Goal: Share content

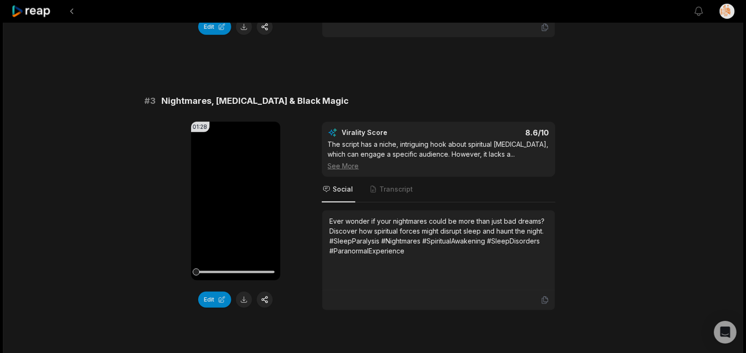
scroll to position [566, 0]
click at [364, 88] on div "# 1 7 Hidden Signs of Black Magic Attacks 01:26 Your browser does not support m…" at bounding box center [373, 204] width 457 height 1306
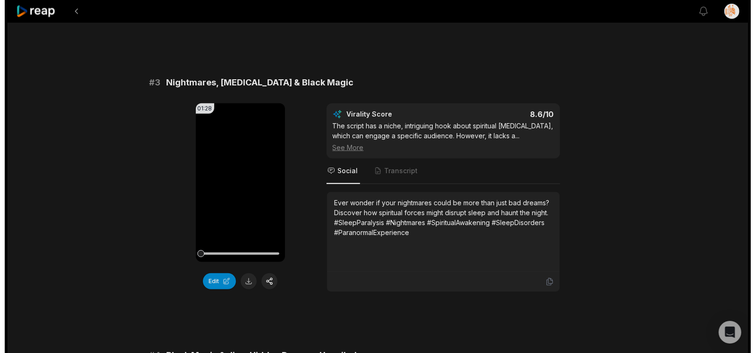
scroll to position [590, 0]
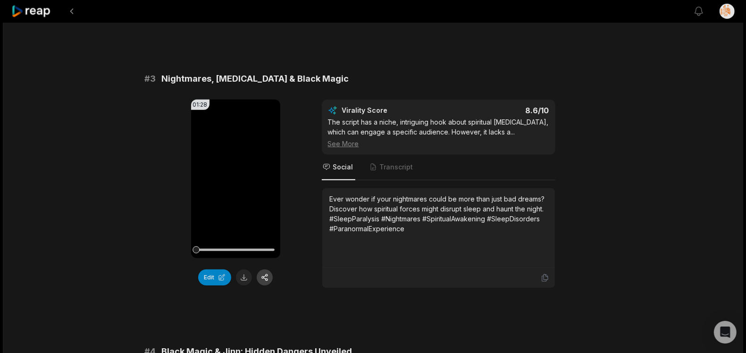
click at [266, 279] on button "button" at bounding box center [265, 277] width 16 height 16
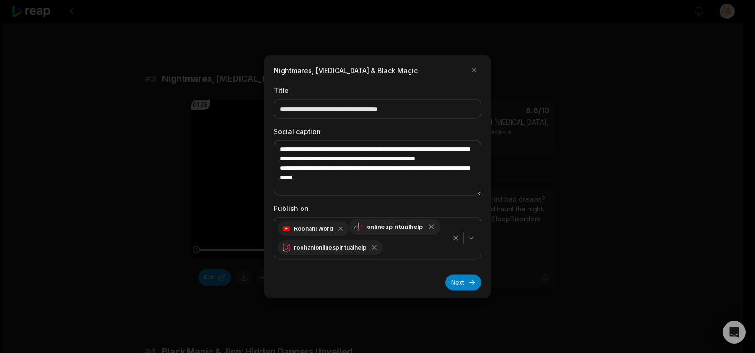
click at [421, 227] on div "onlinespiritualhelp" at bounding box center [395, 226] width 92 height 17
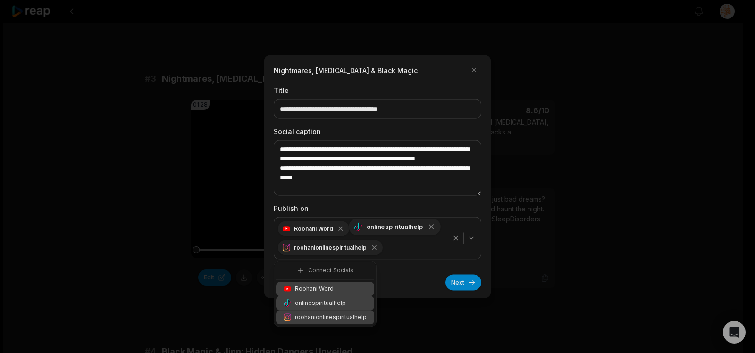
click at [424, 227] on div "onlinespiritualhelp" at bounding box center [395, 226] width 92 height 17
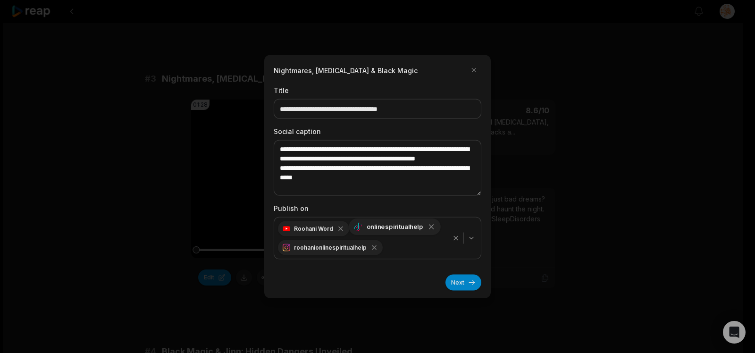
click at [429, 226] on icon "button" at bounding box center [431, 226] width 4 height 4
click at [341, 227] on icon "button" at bounding box center [343, 227] width 8 height 8
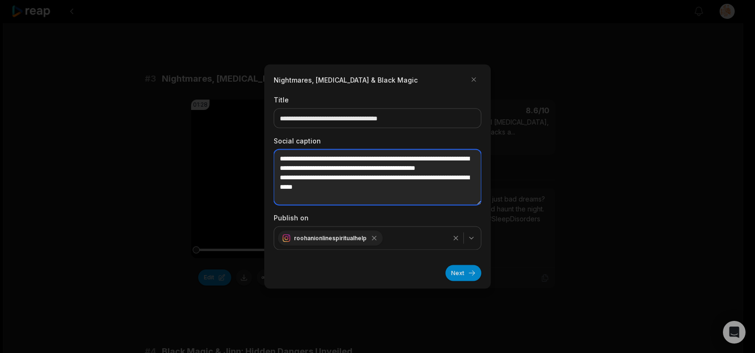
click at [357, 177] on textarea "**********" at bounding box center [378, 178] width 208 height 56
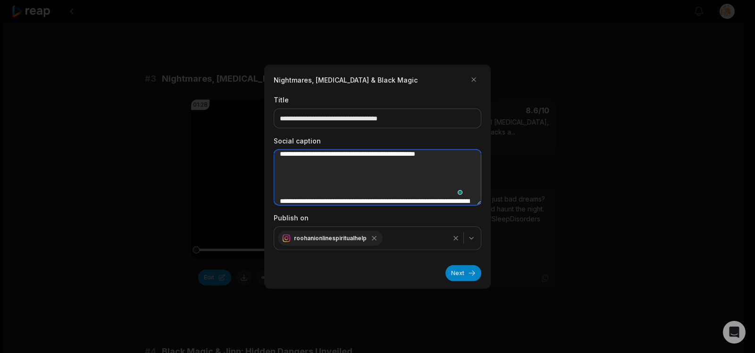
scroll to position [14, 0]
paste textarea "**********"
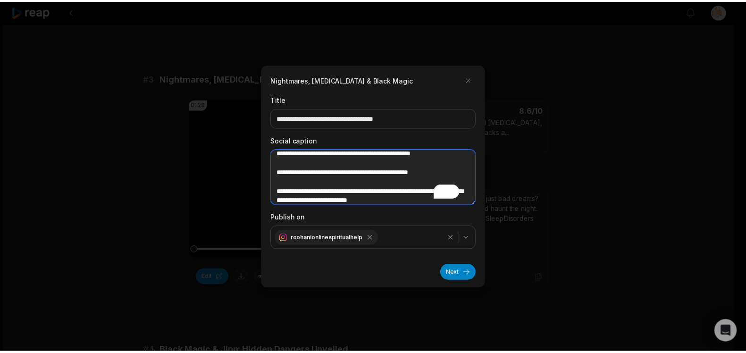
scroll to position [52, 0]
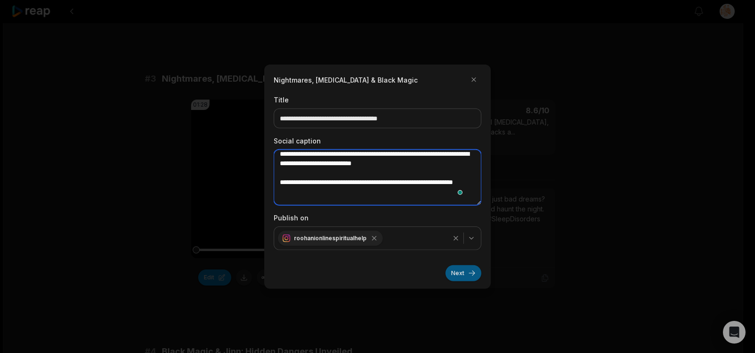
type textarea "**********"
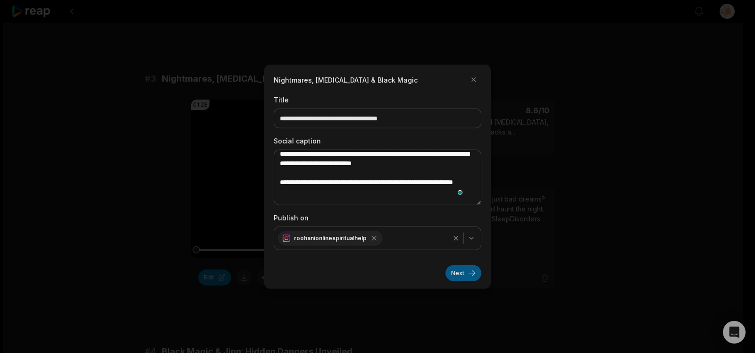
click at [461, 272] on button "Next" at bounding box center [463, 273] width 36 height 16
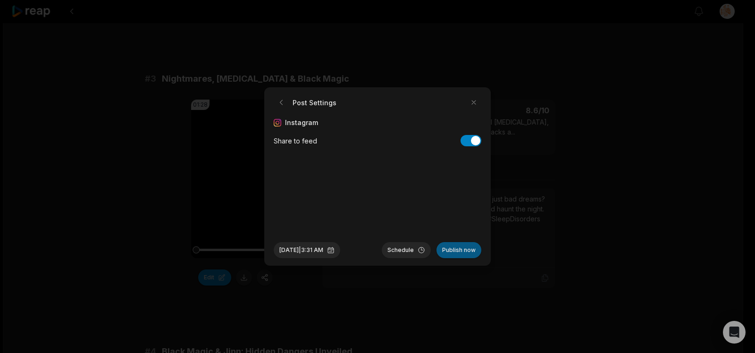
click at [467, 248] on button "Publish now" at bounding box center [458, 250] width 45 height 16
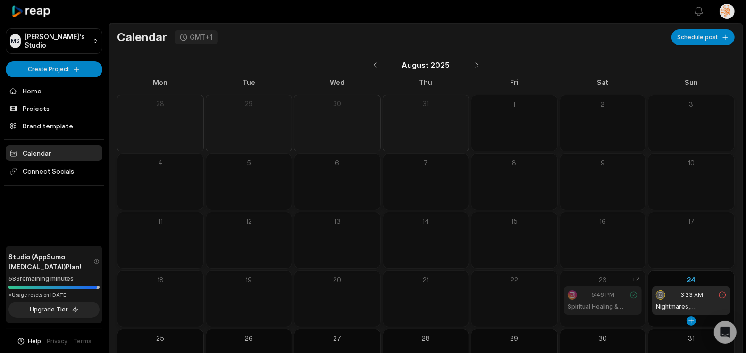
click at [687, 296] on span "3:23 AM" at bounding box center [691, 295] width 23 height 8
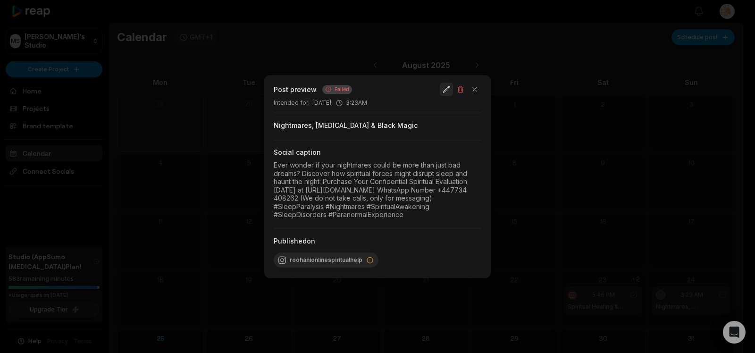
click at [446, 88] on button "button" at bounding box center [446, 89] width 13 height 13
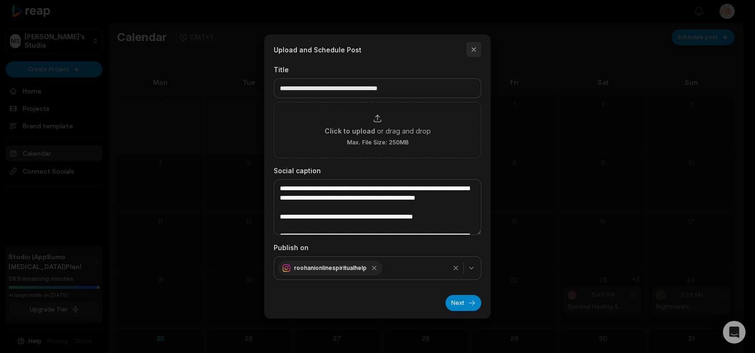
click at [473, 48] on button "button" at bounding box center [473, 49] width 15 height 15
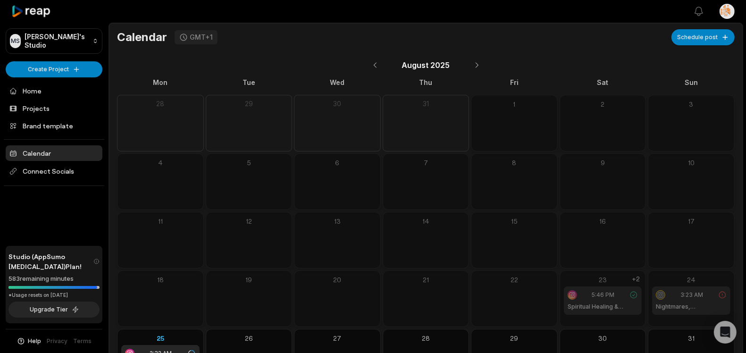
scroll to position [48, 0]
